Goal: Transaction & Acquisition: Book appointment/travel/reservation

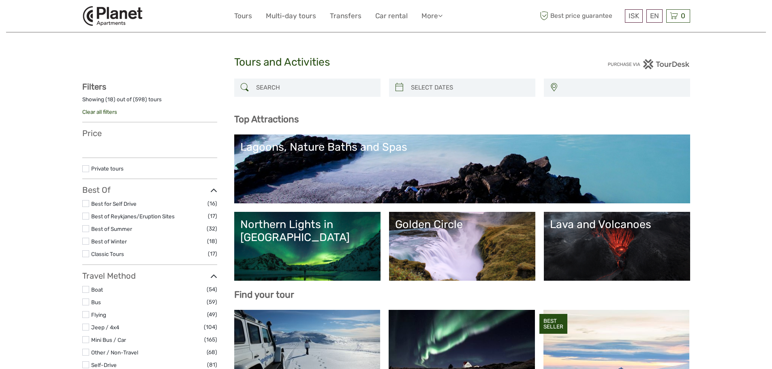
select select
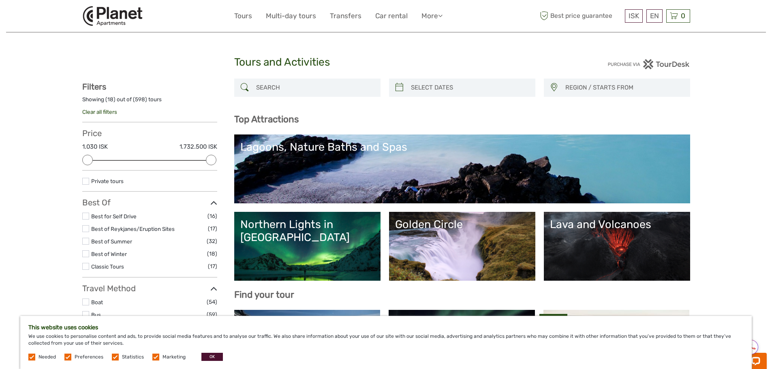
click at [339, 249] on link "Northern Lights in Iceland" at bounding box center [307, 246] width 134 height 57
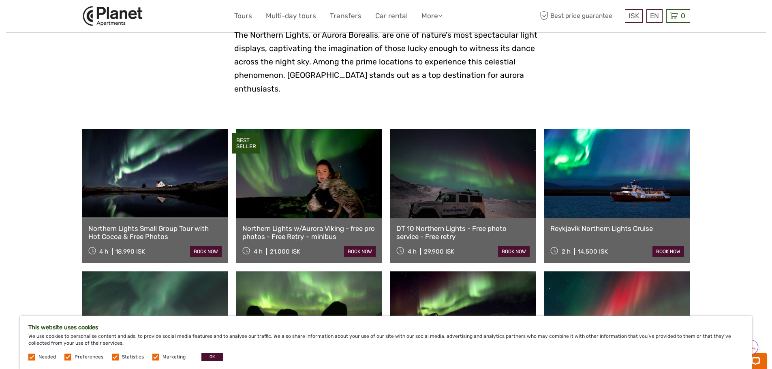
scroll to position [243, 0]
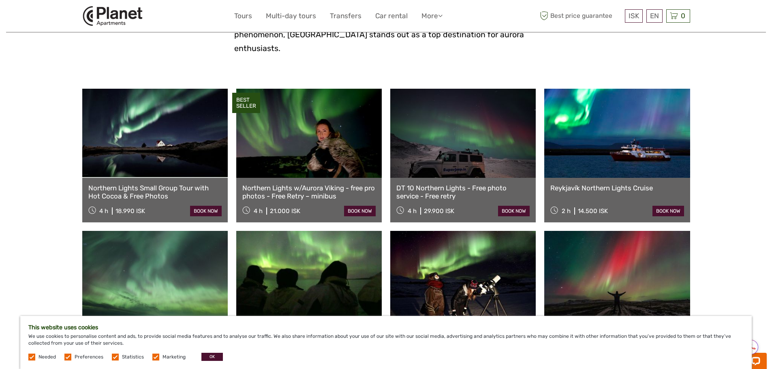
click at [66, 360] on div "Needed Preferences Statistics Marketing OK" at bounding box center [126, 357] width 197 height 8
click at [68, 357] on label at bounding box center [67, 357] width 7 height 7
click at [0, 0] on input "checkbox" at bounding box center [0, 0] width 0 height 0
click at [112, 355] on label at bounding box center [115, 357] width 7 height 7
click at [0, 0] on input "checkbox" at bounding box center [0, 0] width 0 height 0
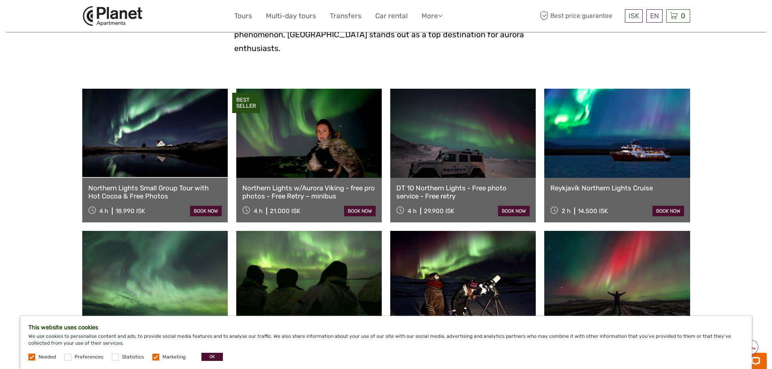
click at [155, 357] on label at bounding box center [155, 357] width 7 height 7
click at [0, 0] on input "checkbox" at bounding box center [0, 0] width 0 height 0
click at [201, 357] on button "OK" at bounding box center [211, 357] width 21 height 8
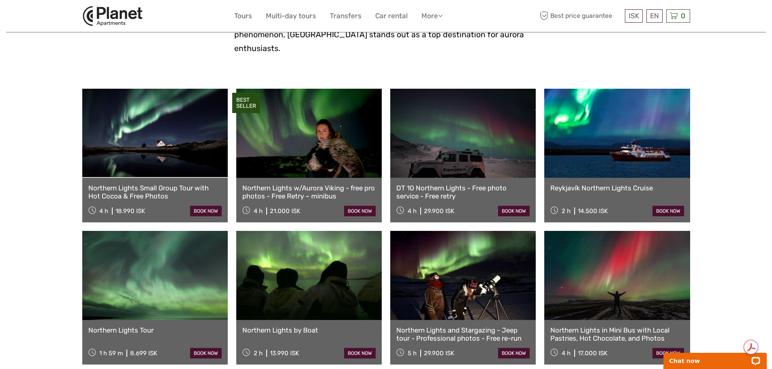
click at [114, 146] on link at bounding box center [155, 133] width 146 height 89
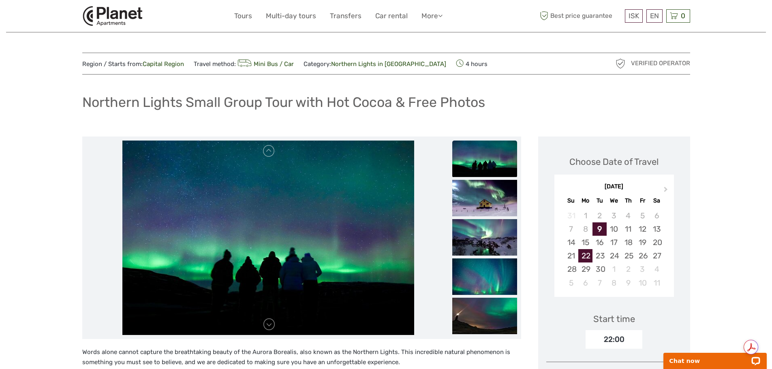
click at [588, 256] on div "22" at bounding box center [585, 255] width 14 height 13
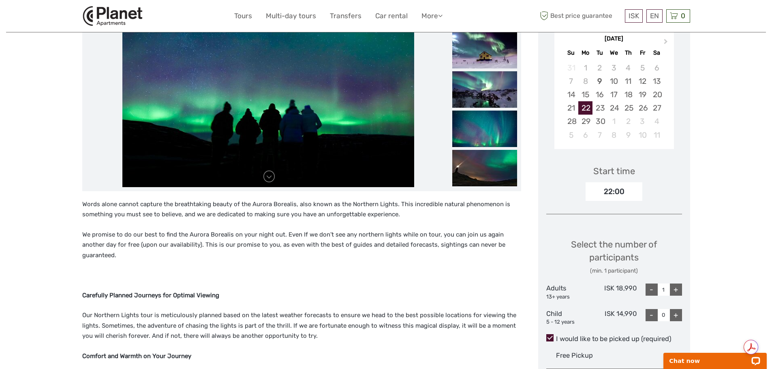
scroll to position [162, 0]
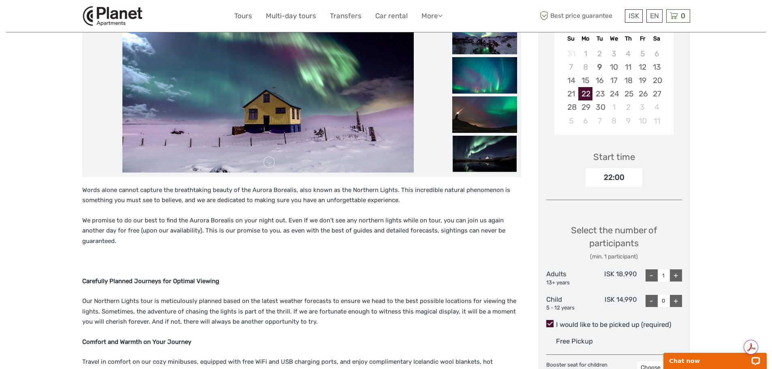
click at [679, 276] on div "+" at bounding box center [676, 276] width 12 height 12
type input "2"
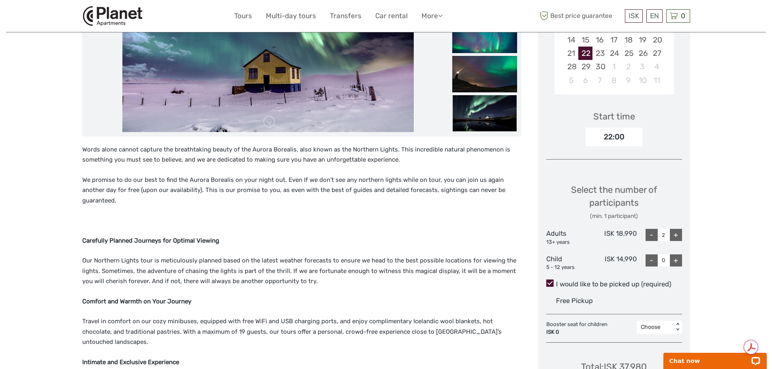
scroll to position [243, 0]
